Goal: Task Accomplishment & Management: Manage account settings

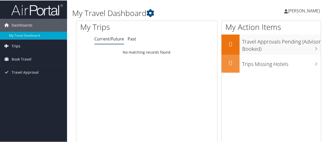
click at [25, 47] on link "Trips" at bounding box center [33, 45] width 67 height 13
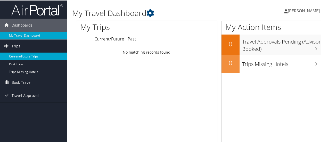
click at [30, 57] on link "Current/Future Trips" at bounding box center [33, 56] width 67 height 8
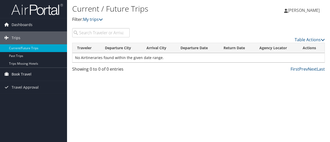
click at [25, 73] on span "Book Travel" at bounding box center [22, 74] width 20 height 13
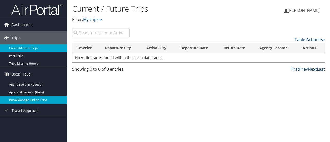
click at [27, 101] on link "Book/Manage Online Trips" at bounding box center [33, 100] width 67 height 8
